Goal: Navigation & Orientation: Go to known website

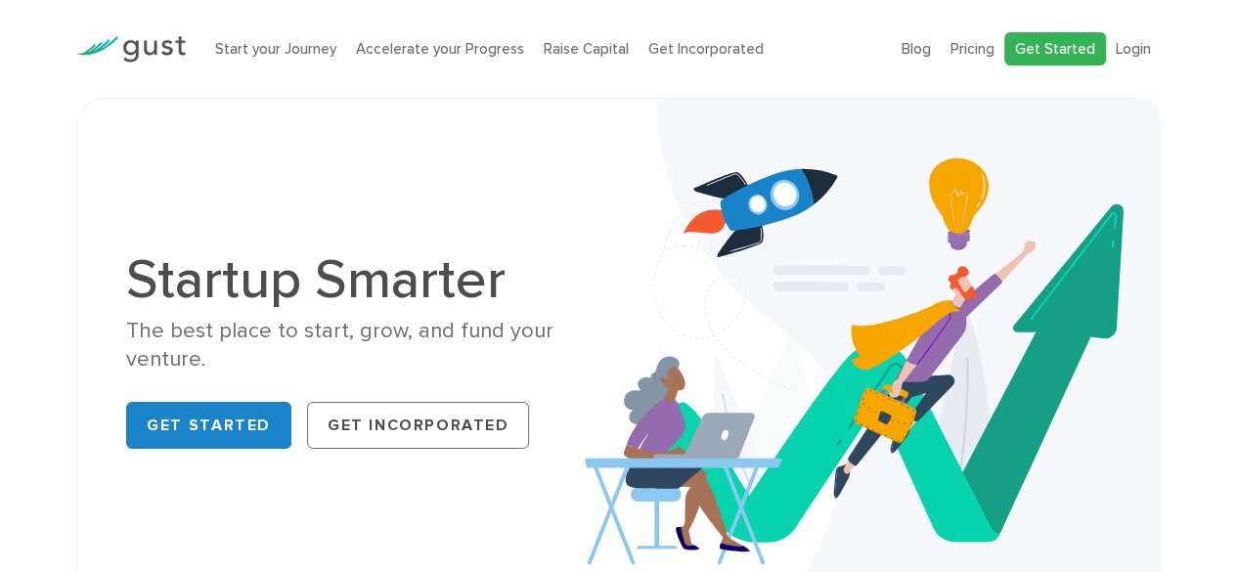
click at [1048, 40] on link "Get Started" at bounding box center [1055, 49] width 102 height 34
